Goal: Information Seeking & Learning: Learn about a topic

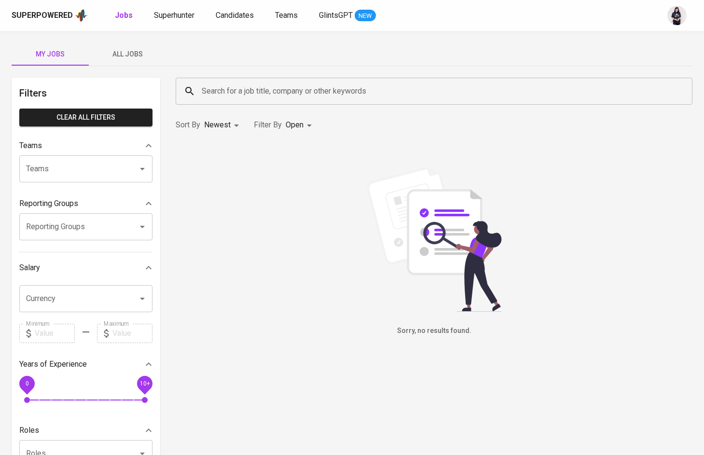
click at [130, 54] on span "All Jobs" at bounding box center [128, 54] width 66 height 12
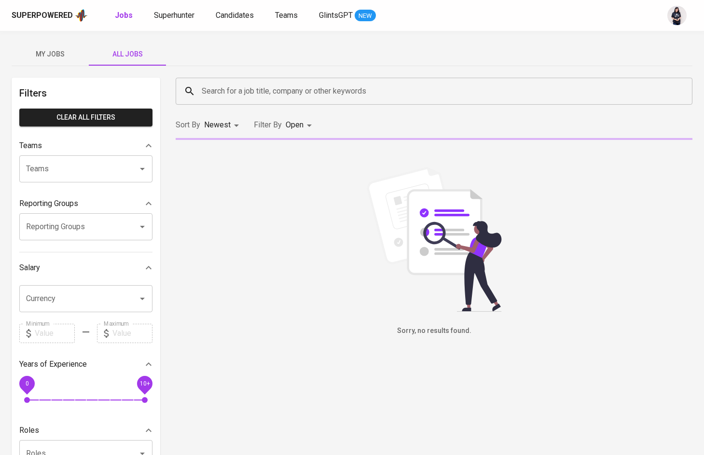
click at [217, 80] on div "Search for a job title, company or other keywords" at bounding box center [434, 91] width 516 height 27
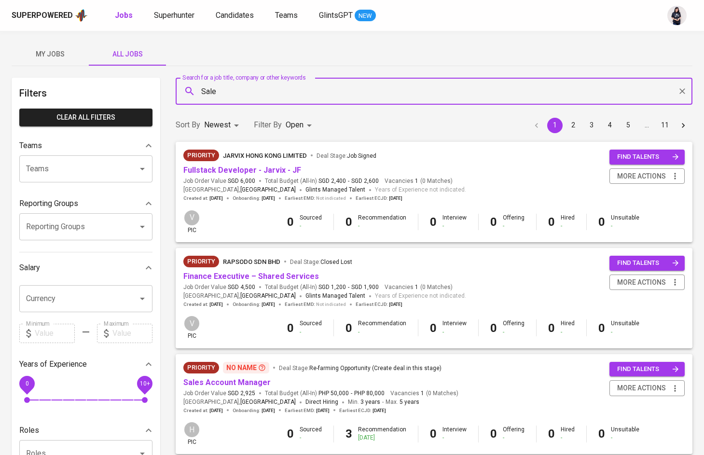
type input "Sales"
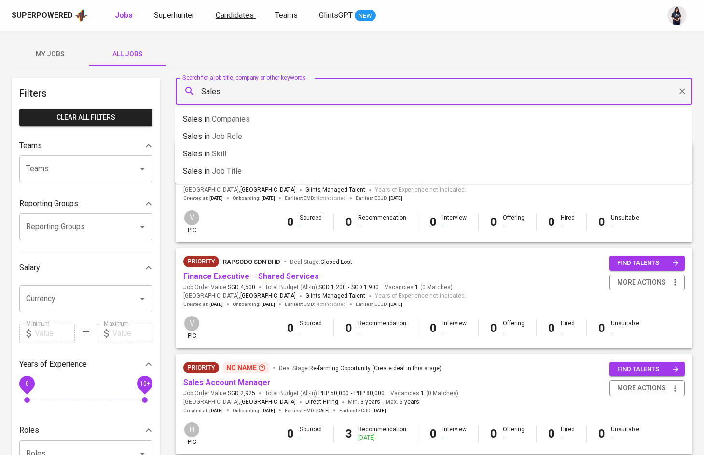
click at [229, 18] on span "Candidates" at bounding box center [235, 15] width 38 height 9
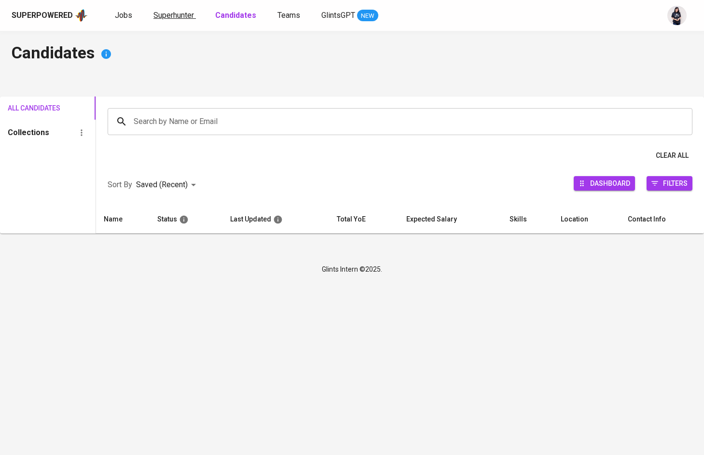
click at [171, 16] on span "Superhunter" at bounding box center [173, 15] width 41 height 9
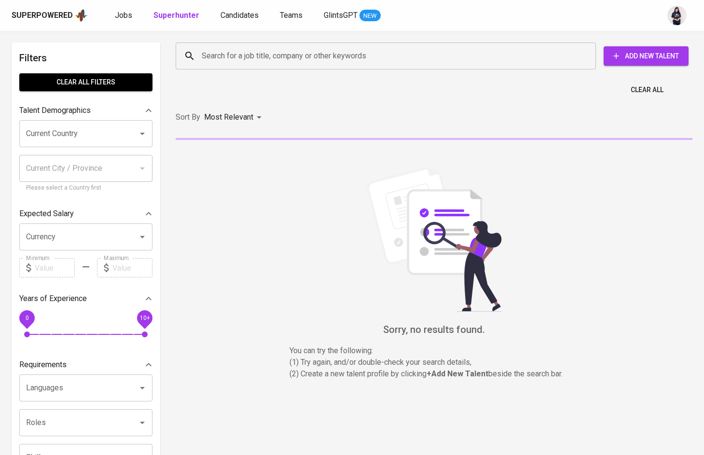
click at [218, 58] on input "Search for a job title, company or other keywords" at bounding box center [388, 56] width 378 height 18
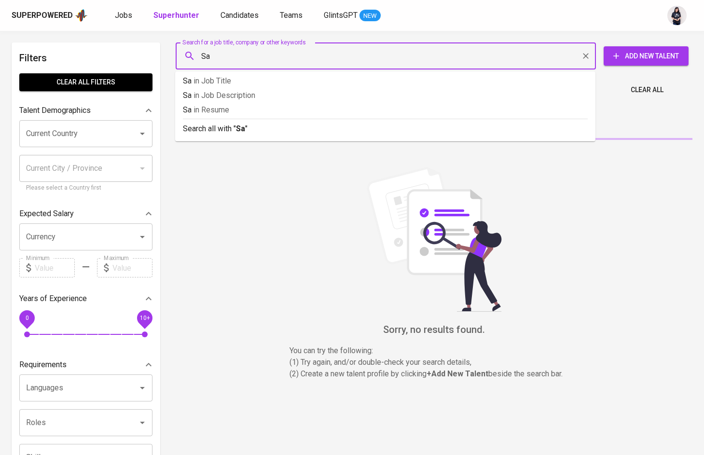
type input "S"
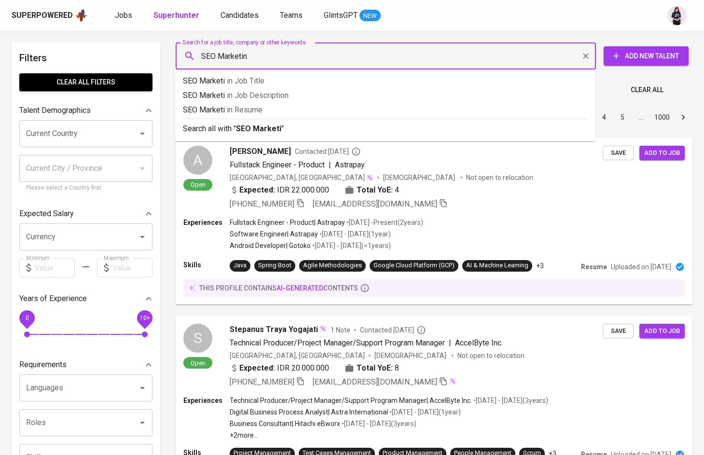
type input "SEO Marketing"
click at [275, 130] on b "SEO Marketing" at bounding box center [263, 128] width 54 height 9
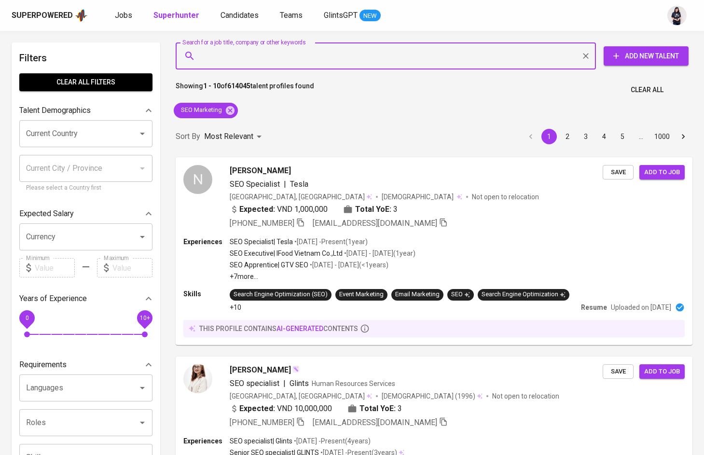
click at [80, 137] on input "Current Country" at bounding box center [72, 133] width 97 height 18
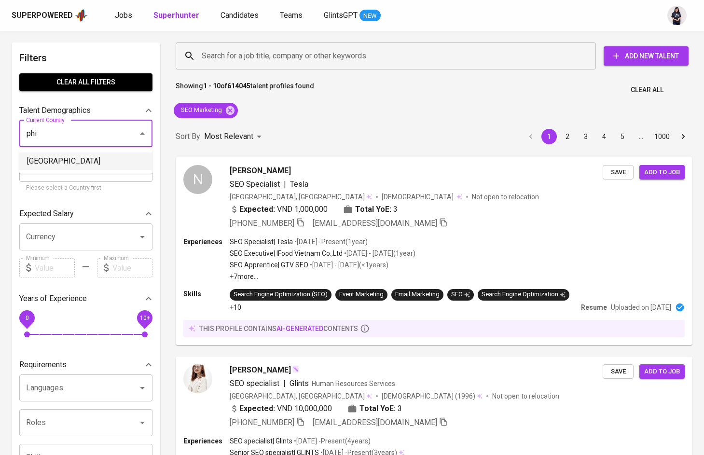
click at [45, 158] on li "[GEOGRAPHIC_DATA]" at bounding box center [85, 160] width 133 height 17
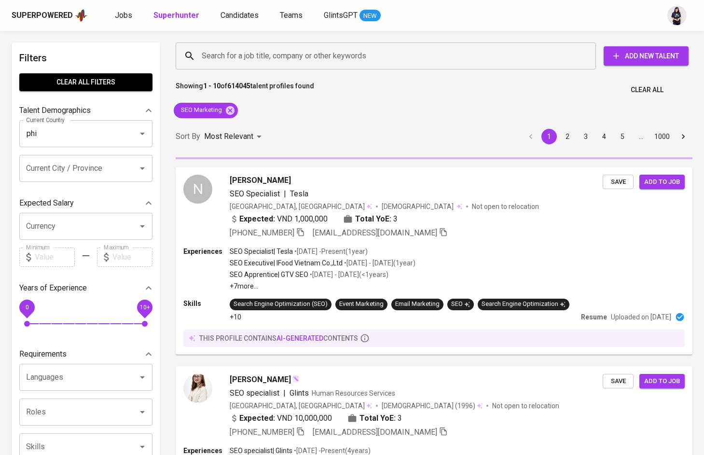
type input "[GEOGRAPHIC_DATA]"
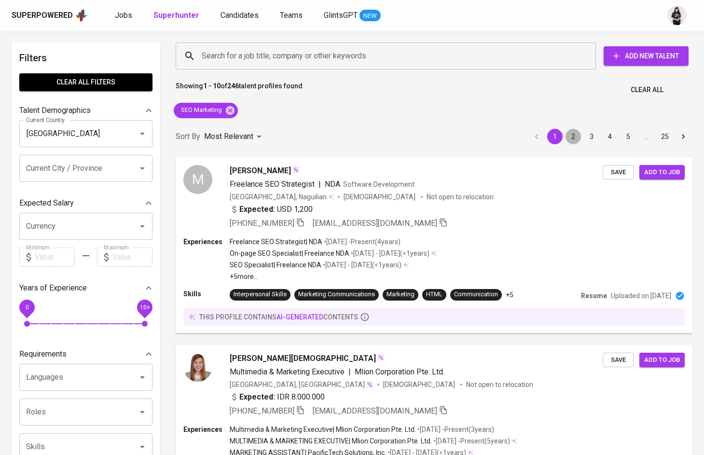
click at [574, 137] on button "2" at bounding box center [572, 136] width 15 height 15
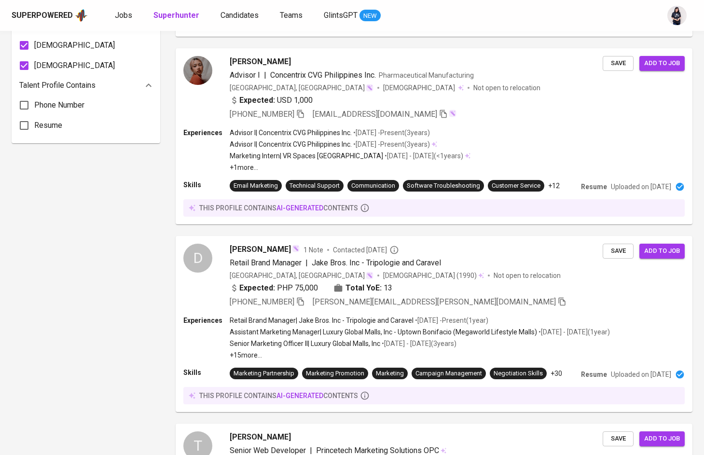
scroll to position [686, 0]
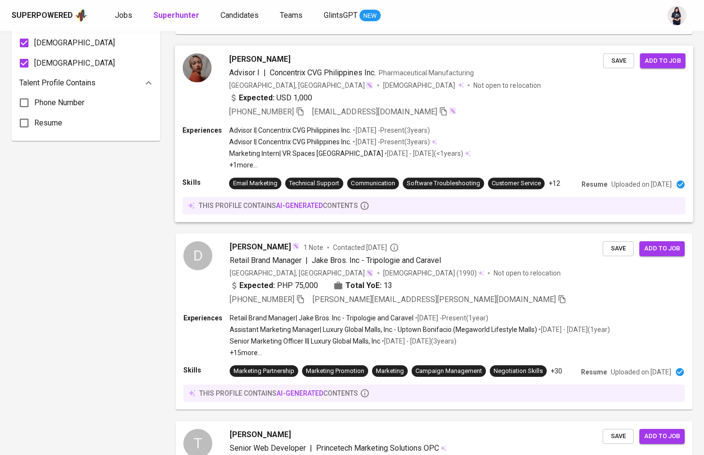
click at [280, 156] on p "Marketing Intern | VR Spaces [GEOGRAPHIC_DATA]" at bounding box center [306, 154] width 154 height 10
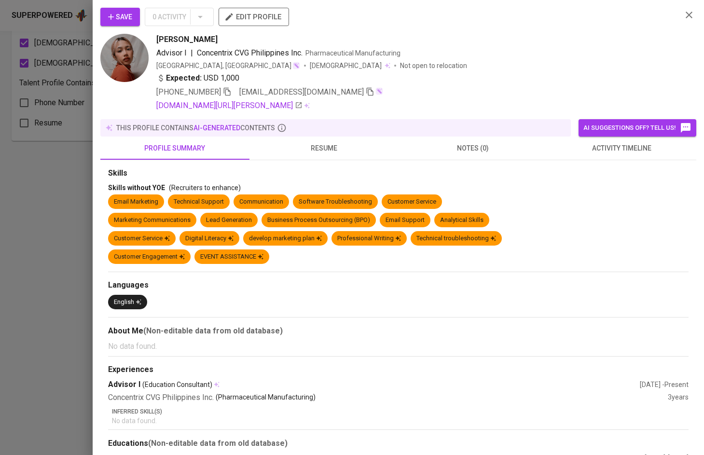
click at [313, 148] on span "resume" at bounding box center [323, 148] width 137 height 12
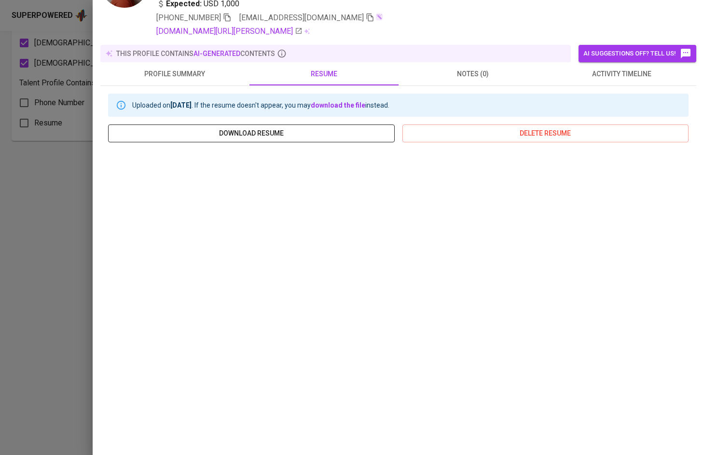
scroll to position [74, 0]
click at [35, 165] on div at bounding box center [352, 227] width 704 height 455
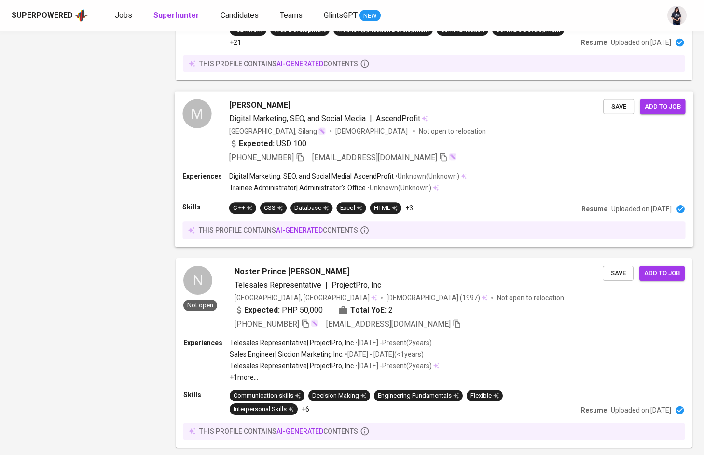
scroll to position [1251, 0]
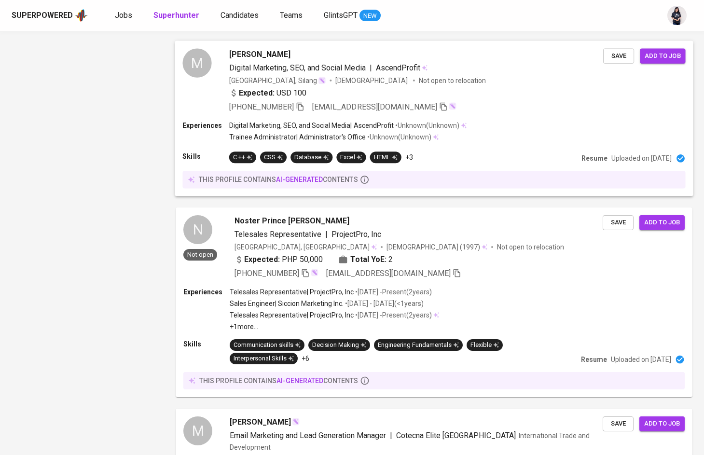
click at [343, 101] on div "Expected: USD 100" at bounding box center [416, 94] width 374 height 14
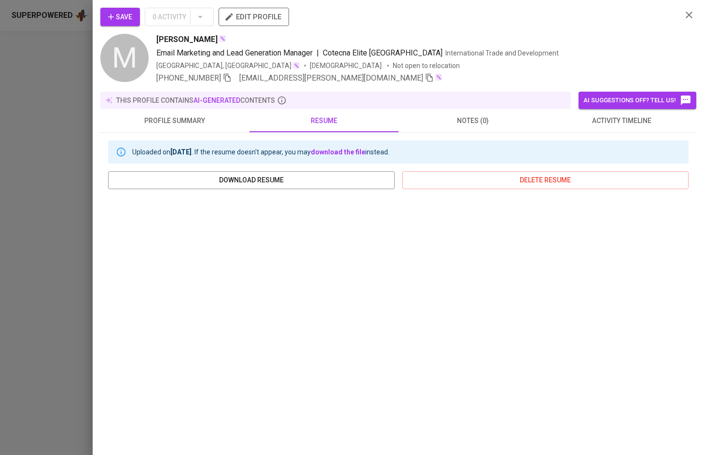
click at [173, 130] on button "profile summary" at bounding box center [174, 120] width 149 height 23
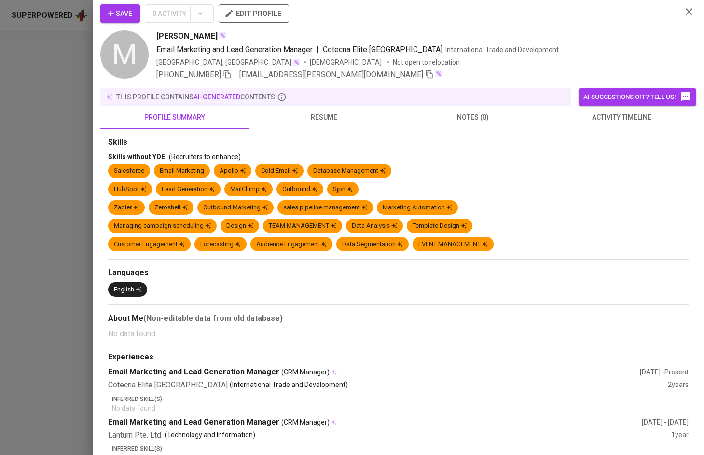
scroll to position [3, 0]
click at [44, 118] on div at bounding box center [352, 227] width 704 height 455
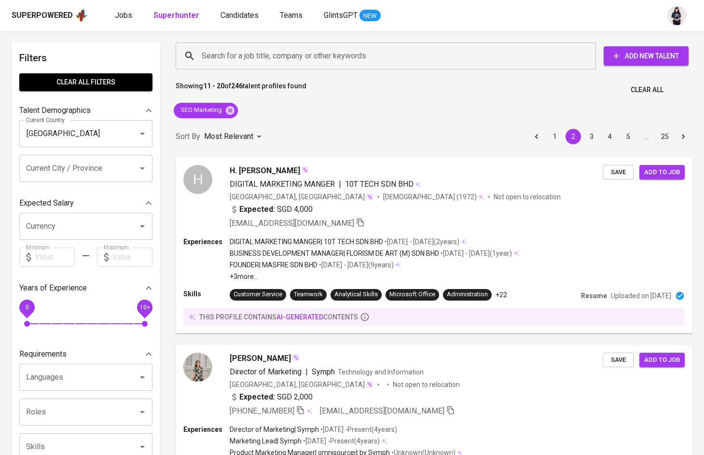
scroll to position [0, 0]
click at [590, 140] on button "3" at bounding box center [590, 136] width 15 height 15
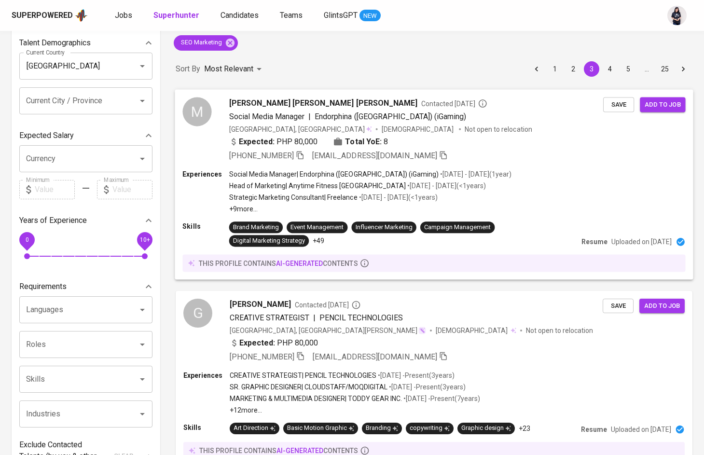
scroll to position [90, 0]
